Goal: Use online tool/utility: Utilize a website feature to perform a specific function

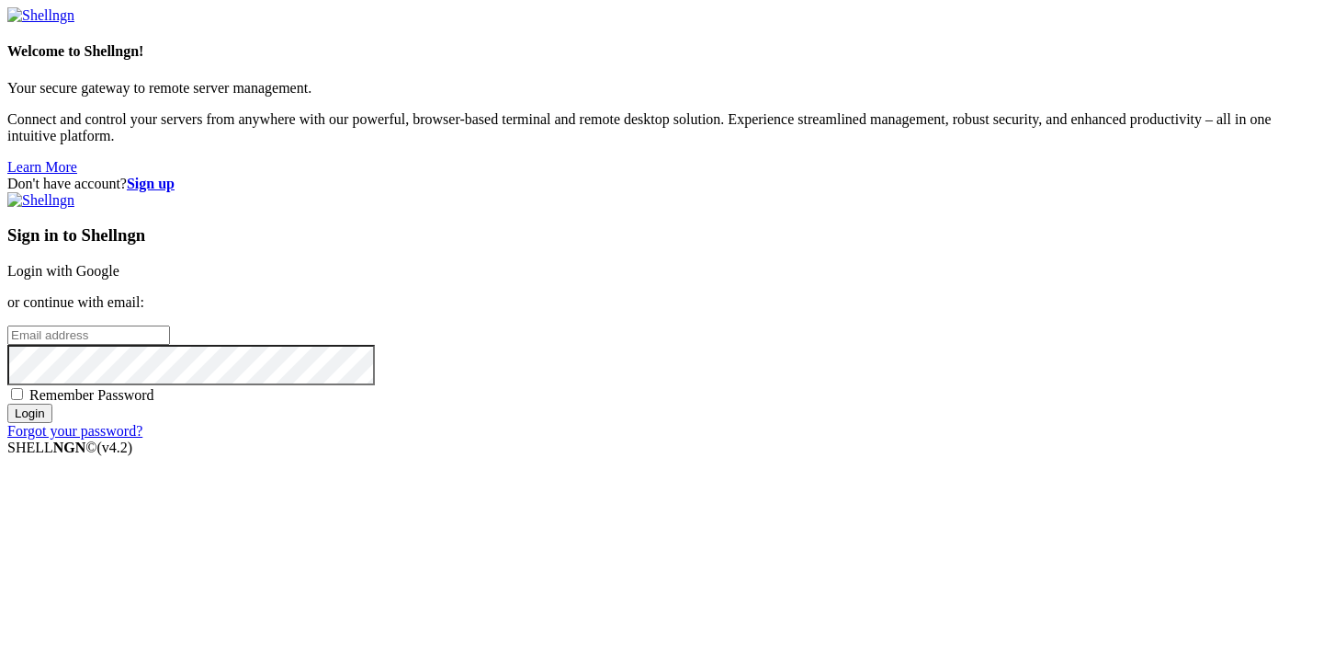
type input "[PERSON_NAME][EMAIL_ADDRESS][DOMAIN_NAME]"
click at [52, 423] on input "Login" at bounding box center [29, 412] width 45 height 19
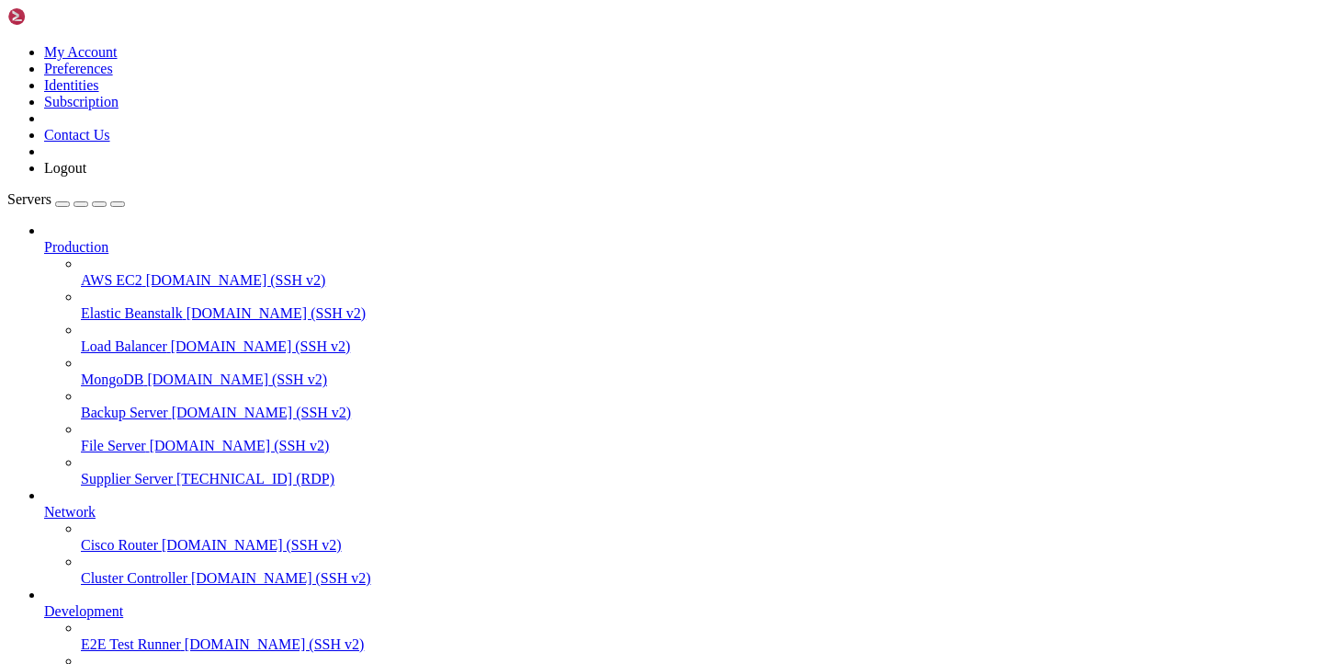
click at [81, 471] on icon at bounding box center [81, 471] width 0 height 0
click at [176, 471] on span "[TECHNICAL_ID] (RDP)" at bounding box center [255, 479] width 158 height 16
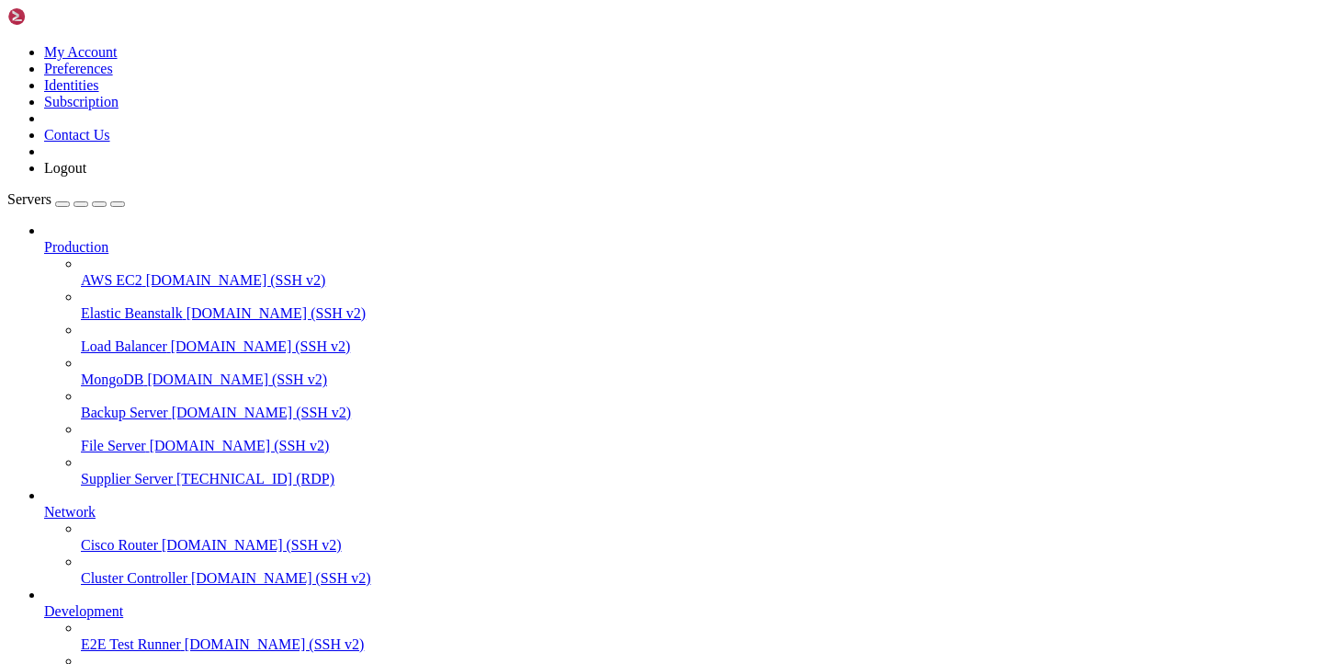
drag, startPoint x: 242, startPoint y: 1461, endPoint x: 340, endPoint y: 1457, distance: 98.4
drag, startPoint x: 244, startPoint y: 1464, endPoint x: 365, endPoint y: 1464, distance: 121.3
